Goal: Task Accomplishment & Management: Manage account settings

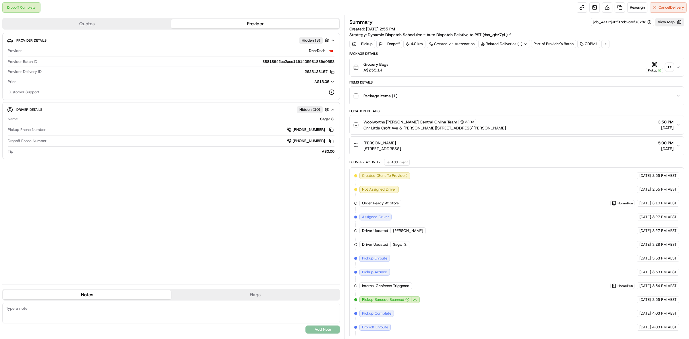
click at [671, 71] on div "+ 1" at bounding box center [670, 67] width 8 height 8
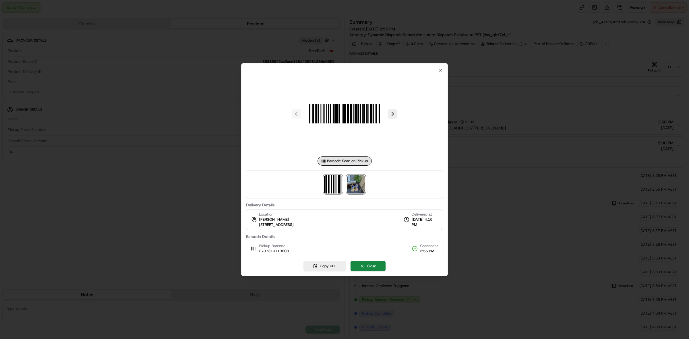
click at [358, 188] on img at bounding box center [356, 184] width 18 height 18
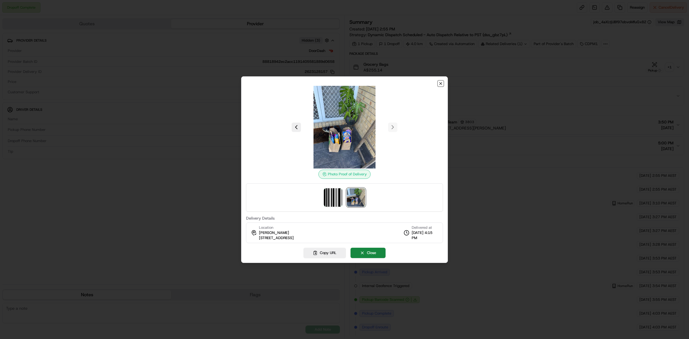
click at [440, 83] on icon "button" at bounding box center [440, 83] width 5 height 5
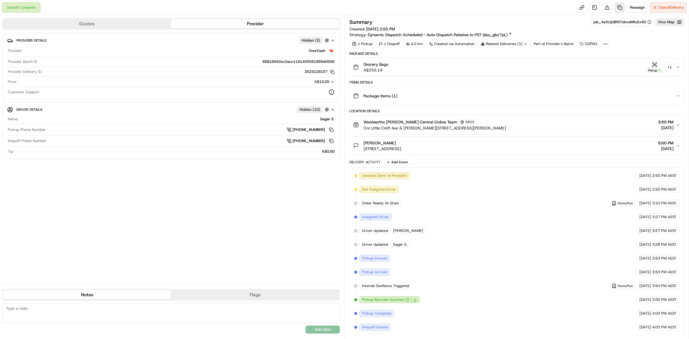
click at [618, 7] on link at bounding box center [620, 7] width 10 height 10
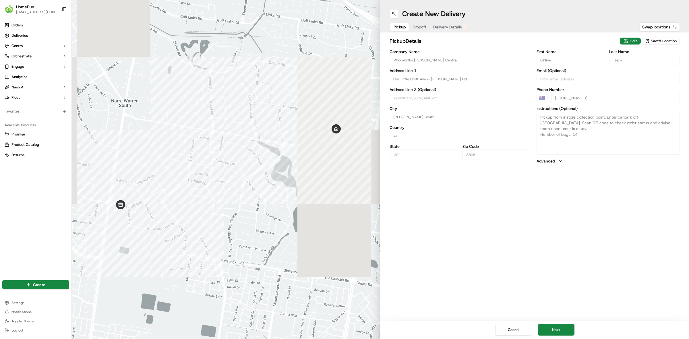
click at [440, 26] on span "Delivery Details" at bounding box center [447, 27] width 29 height 6
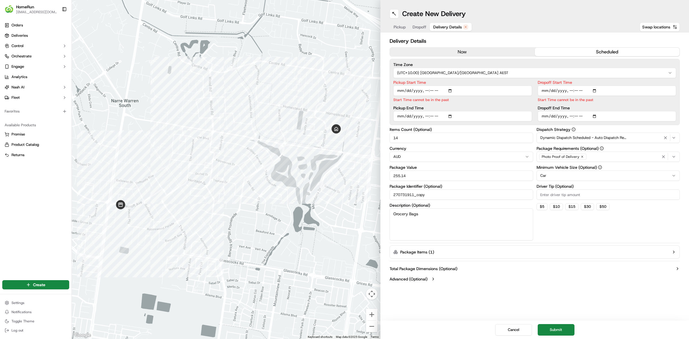
click at [463, 52] on button "now" at bounding box center [462, 52] width 145 height 9
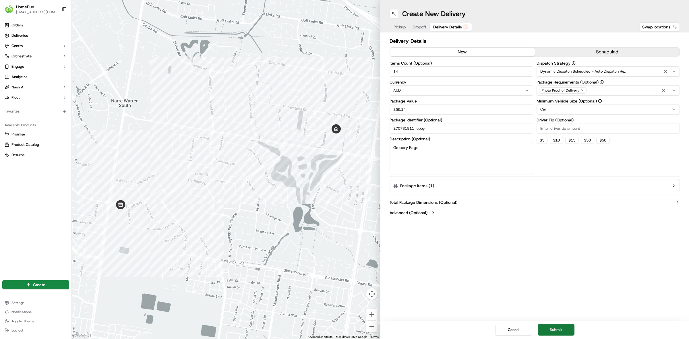
click at [565, 329] on button "Submit" at bounding box center [556, 329] width 37 height 11
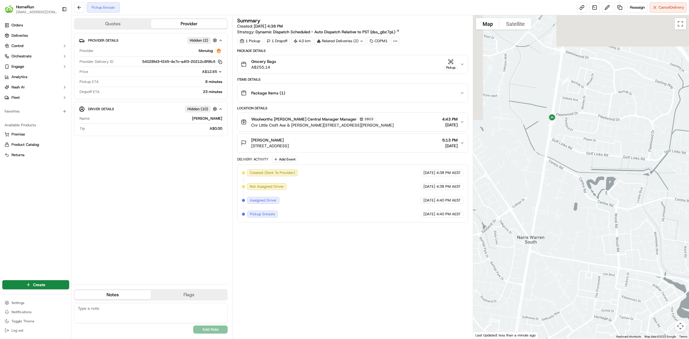
drag, startPoint x: 536, startPoint y: 112, endPoint x: 564, endPoint y: 199, distance: 90.9
click at [564, 199] on div at bounding box center [581, 177] width 216 height 324
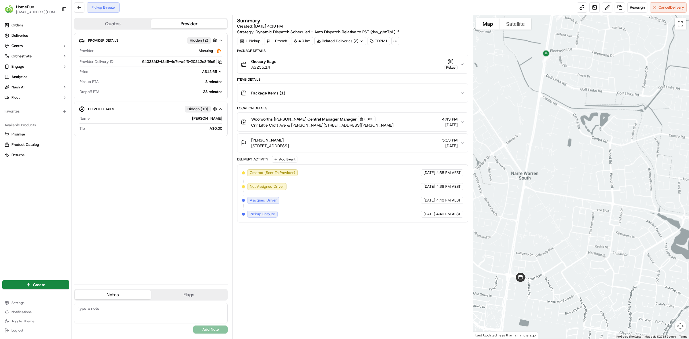
drag, startPoint x: 554, startPoint y: 273, endPoint x: 558, endPoint y: 169, distance: 104.9
click at [558, 169] on div at bounding box center [581, 177] width 216 height 324
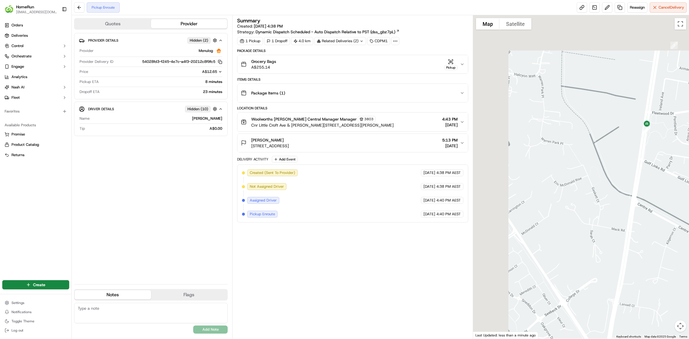
drag, startPoint x: 629, startPoint y: 320, endPoint x: 634, endPoint y: 331, distance: 11.3
click at [634, 331] on div at bounding box center [581, 177] width 216 height 324
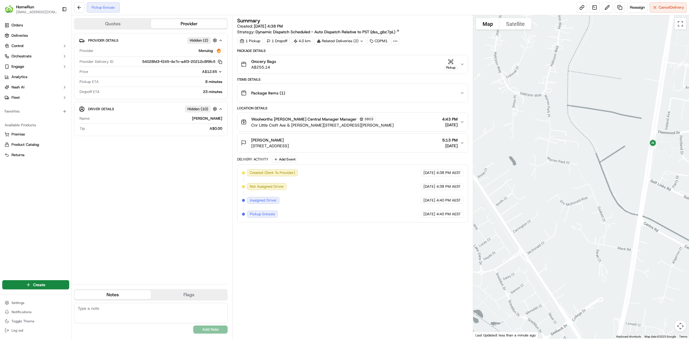
drag, startPoint x: 643, startPoint y: 292, endPoint x: 626, endPoint y: 139, distance: 153.4
click at [627, 142] on div at bounding box center [581, 177] width 216 height 324
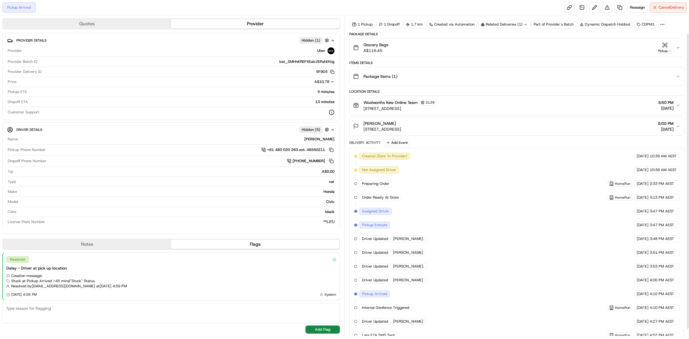
scroll to position [30, 0]
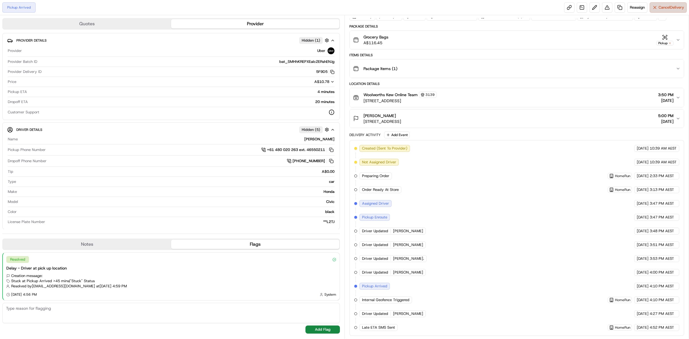
click at [551, 3] on button "Cancel Delivery" at bounding box center [668, 7] width 37 height 10
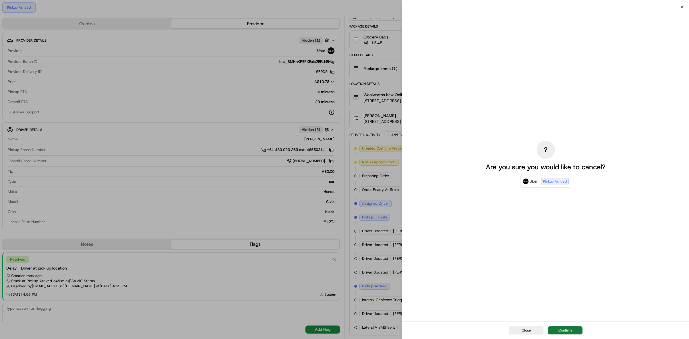
click at [551, 271] on button "Confirm" at bounding box center [565, 330] width 34 height 8
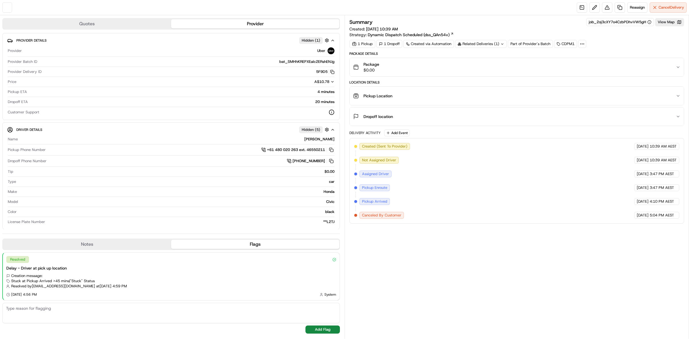
scroll to position [0, 0]
